Goal: Find specific page/section: Find specific page/section

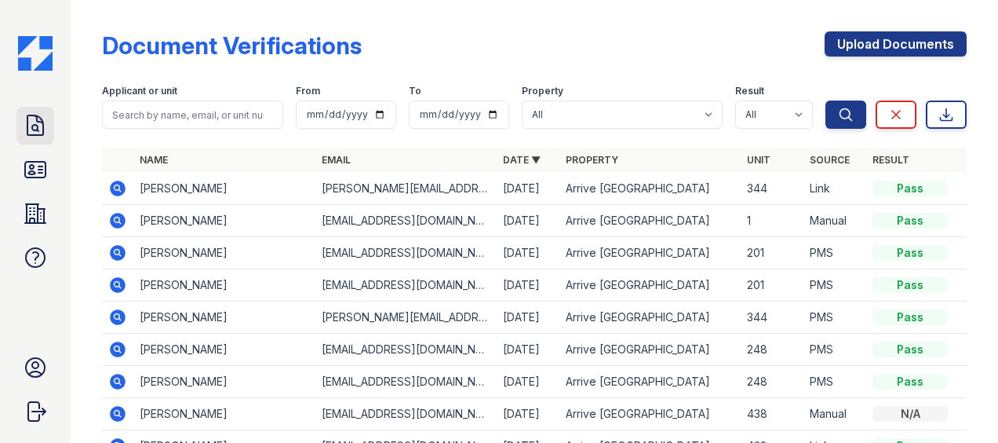
click at [35, 124] on icon at bounding box center [35, 125] width 25 height 25
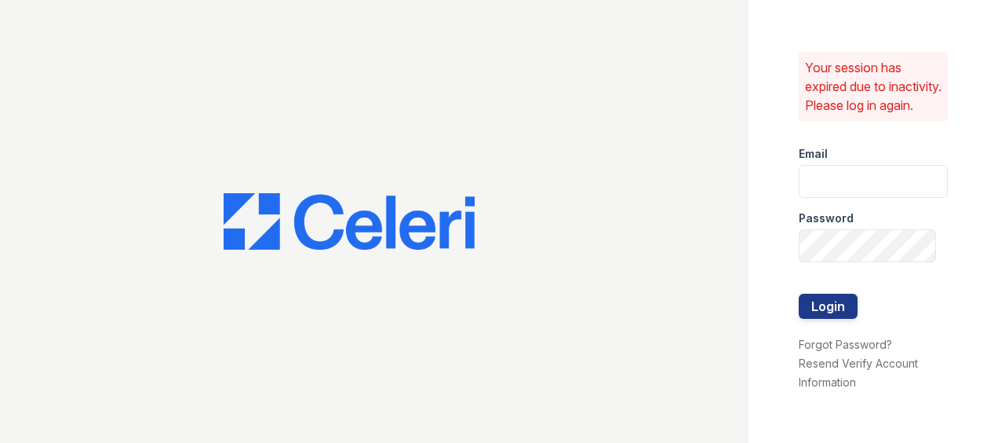
type input "[EMAIL_ADDRESS][DOMAIN_NAME]"
click at [834, 309] on button "Login" at bounding box center [828, 306] width 59 height 25
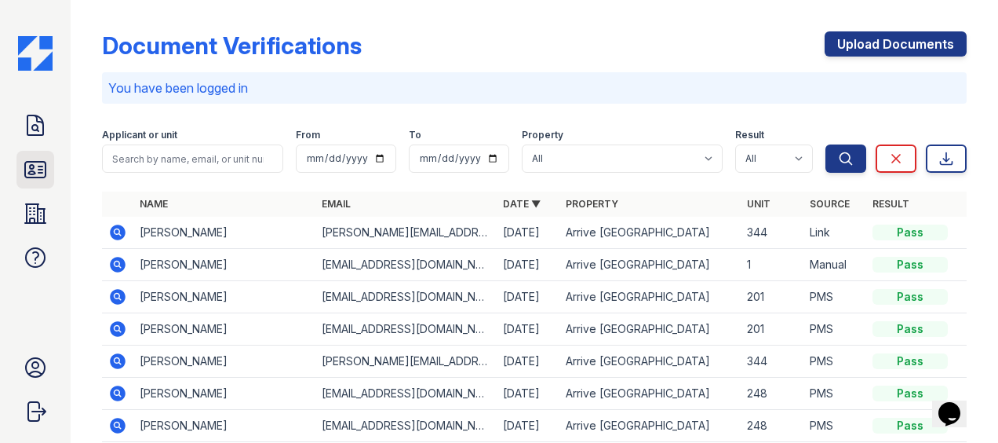
click at [40, 166] on icon at bounding box center [35, 170] width 20 height 16
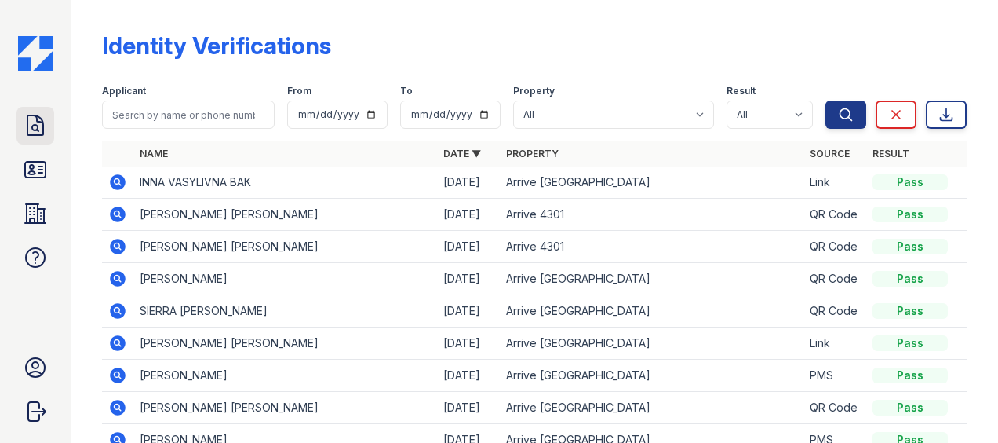
click at [39, 131] on icon at bounding box center [35, 125] width 25 height 25
